Goal: Download file/media

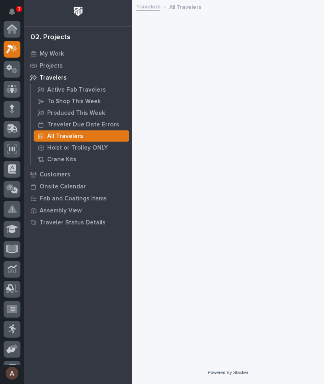
scroll to position [20, 0]
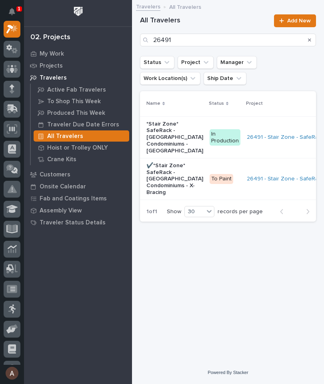
click at [310, 34] on button "Search" at bounding box center [309, 40] width 3 height 13
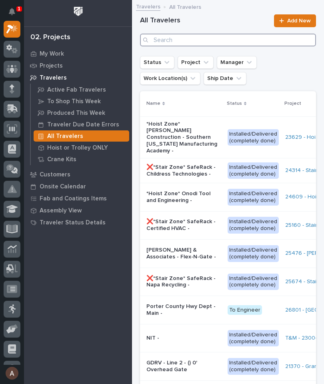
click at [205, 35] on input "Search" at bounding box center [228, 40] width 176 height 13
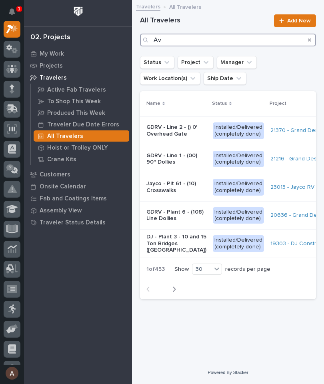
type input "Avm"
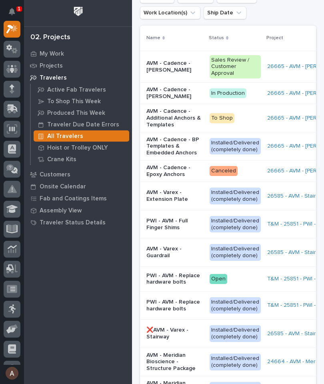
click at [162, 96] on p "AVM - Cadence - [PERSON_NAME]" at bounding box center [175, 93] width 57 height 14
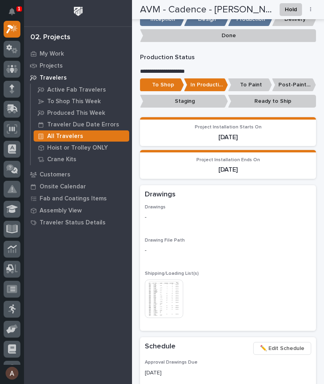
scroll to position [424, 0]
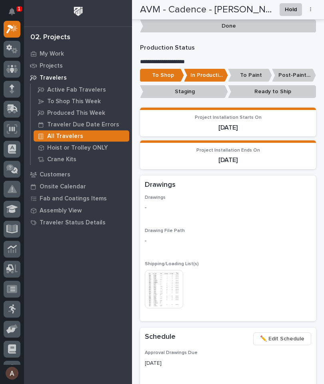
click at [165, 285] on img at bounding box center [164, 289] width 38 height 38
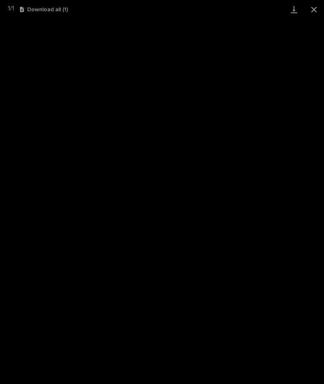
click at [294, 8] on link "Download" at bounding box center [294, 9] width 20 height 19
click at [318, 9] on button "Close gallery" at bounding box center [314, 9] width 20 height 19
